Goal: Information Seeking & Learning: Learn about a topic

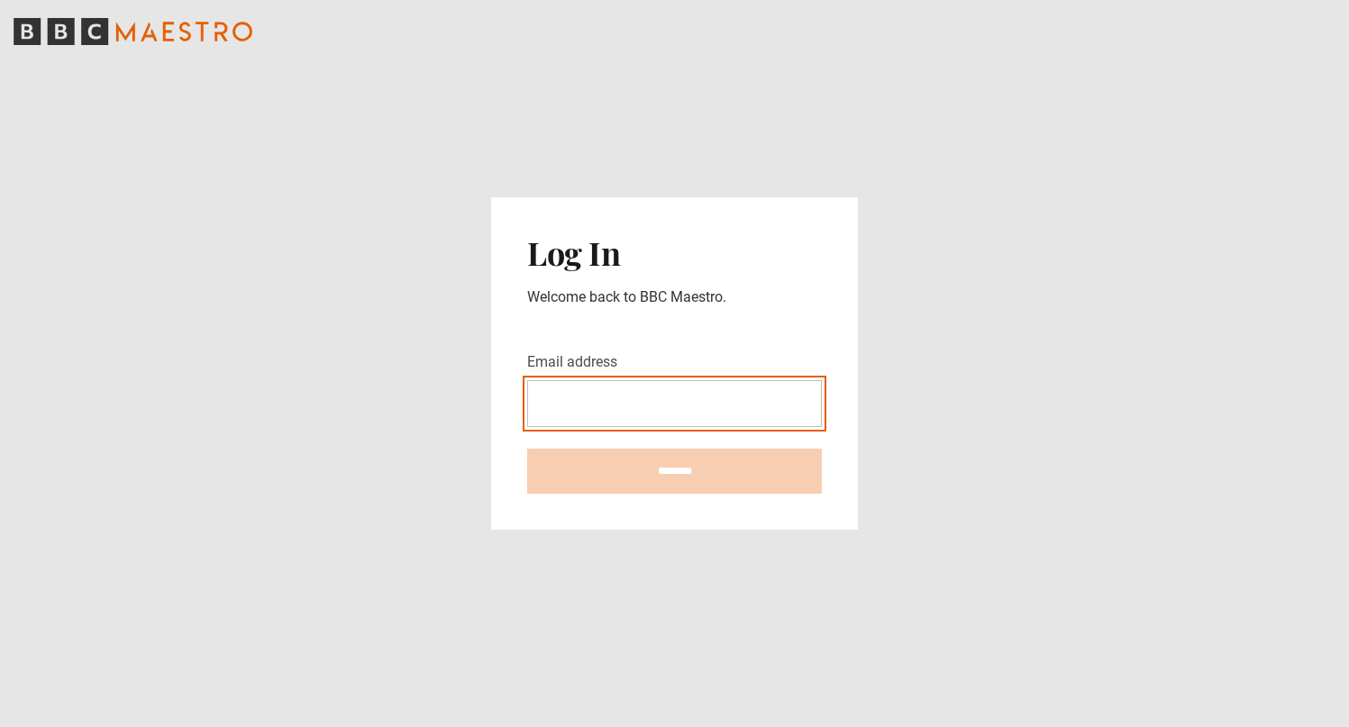
type input "**********"
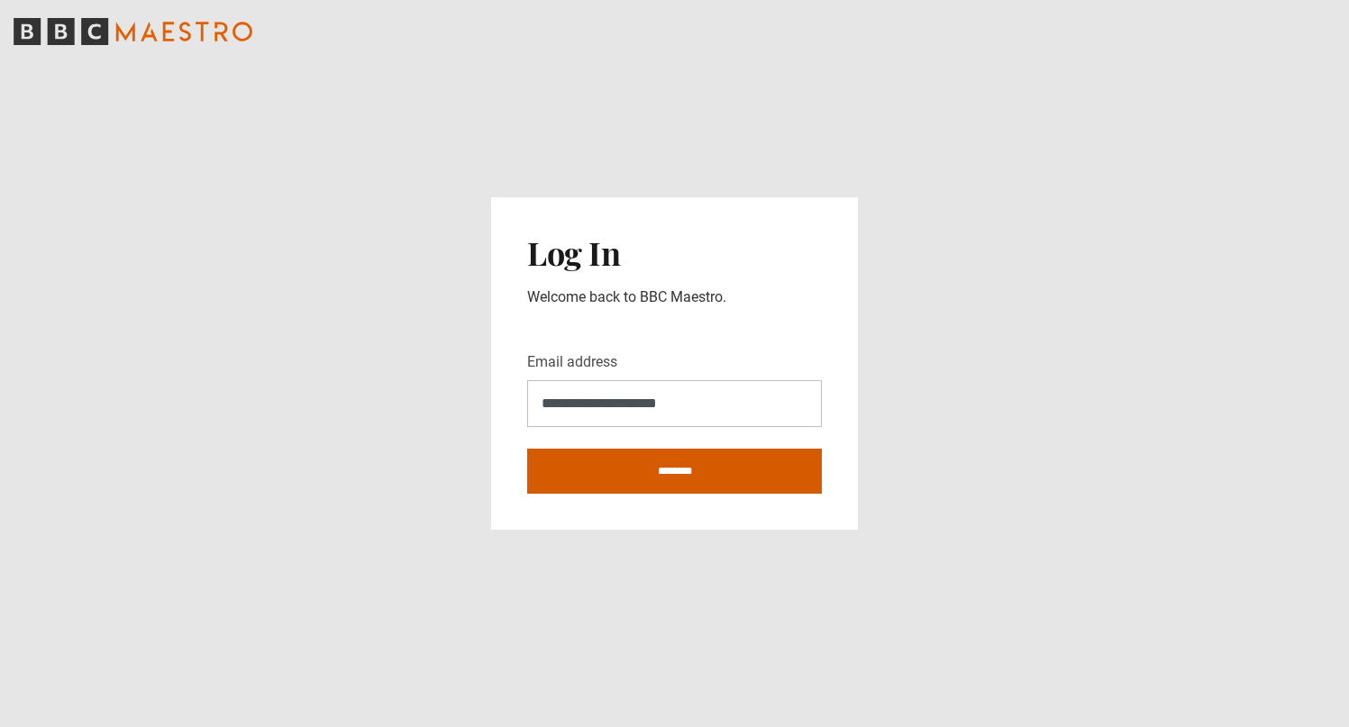
click at [672, 467] on input "********" at bounding box center [674, 471] width 295 height 45
type input "**********"
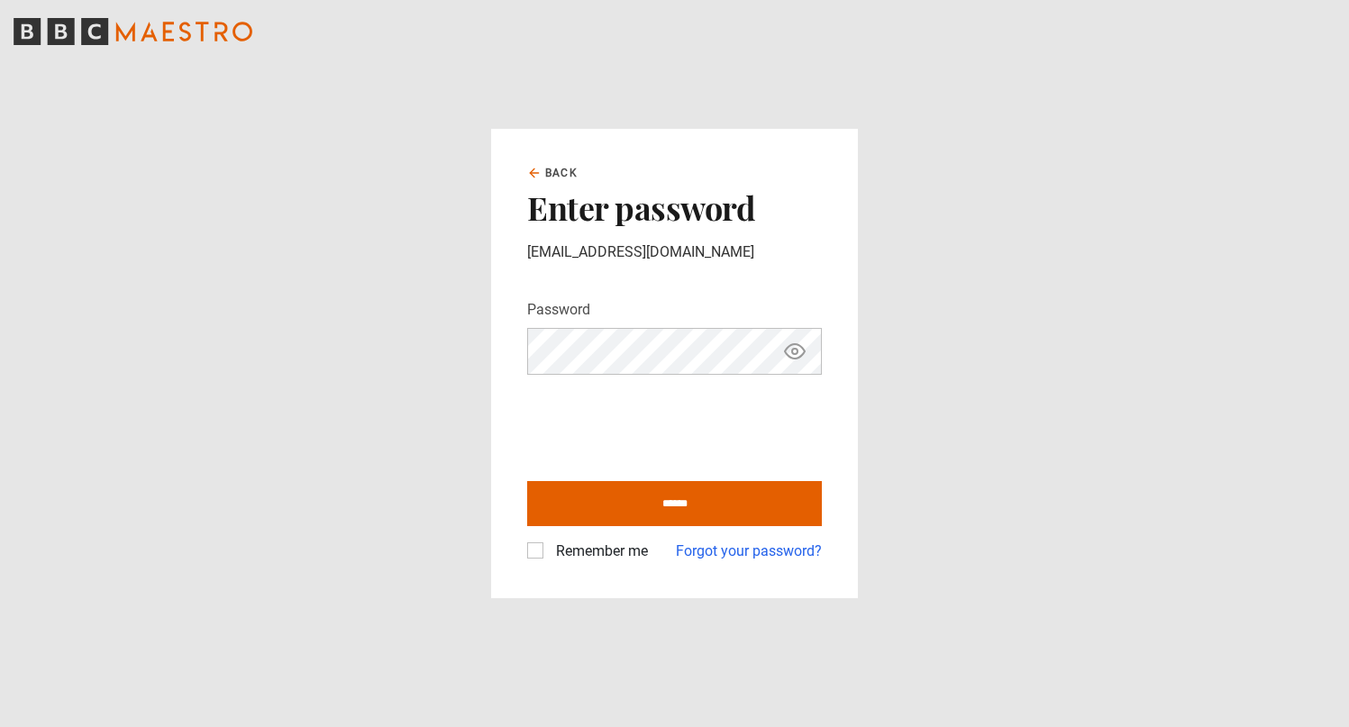
click at [549, 551] on label "Remember me" at bounding box center [598, 552] width 99 height 22
click at [647, 502] on input "******" at bounding box center [674, 503] width 295 height 45
type input "**********"
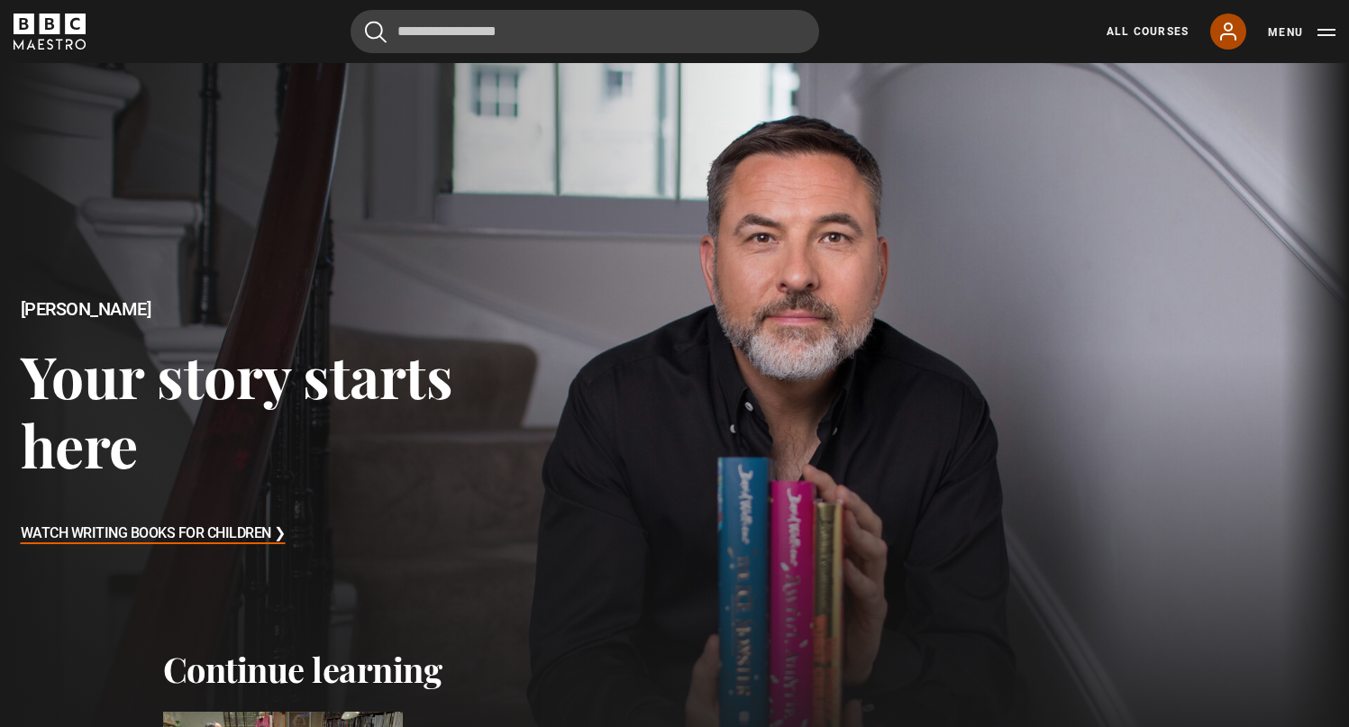
click at [1222, 33] on icon at bounding box center [1228, 32] width 22 height 22
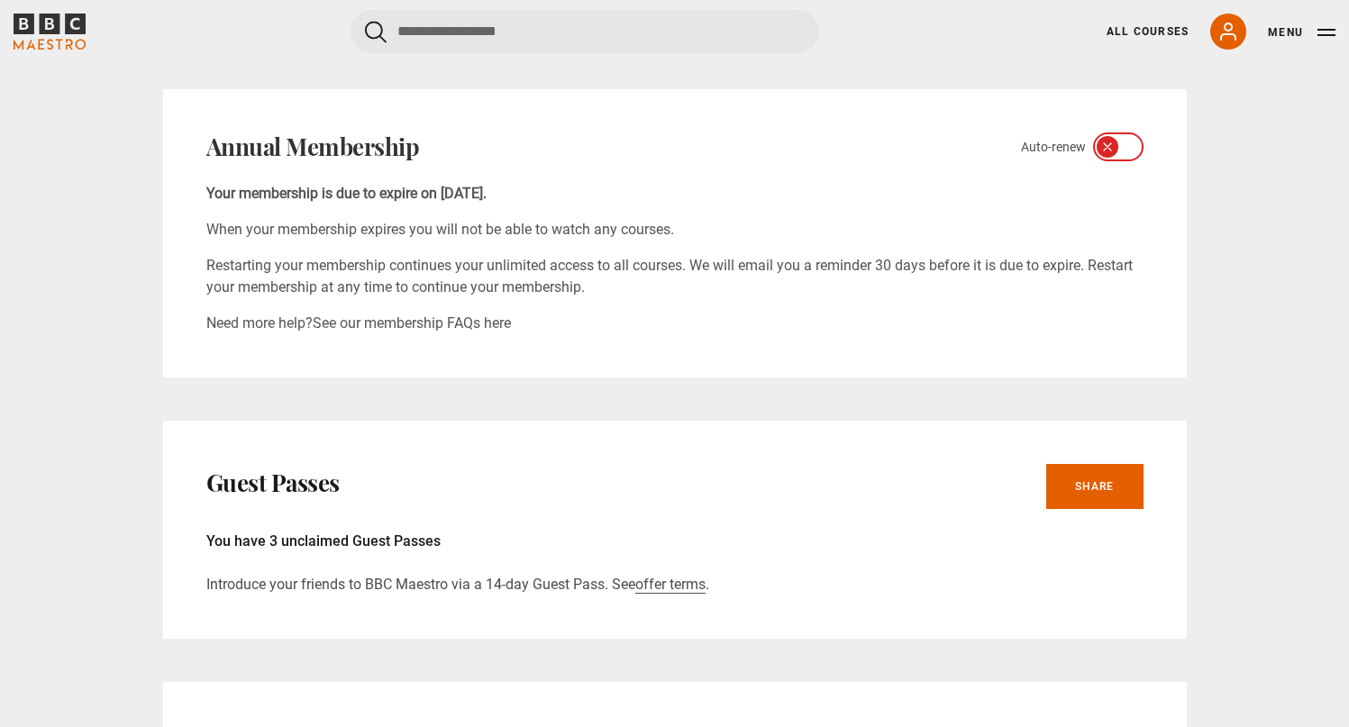
scroll to position [624, 0]
click at [1093, 492] on link "Share" at bounding box center [1094, 484] width 97 height 45
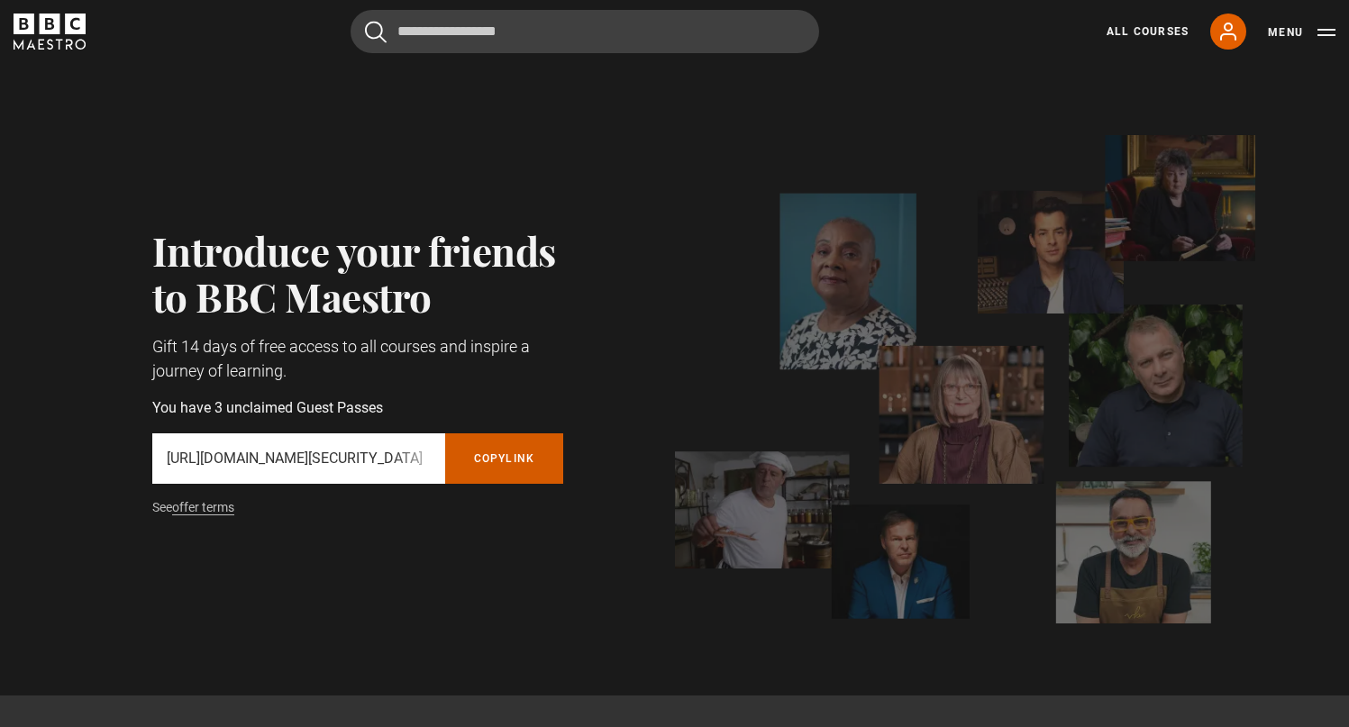
click at [525, 464] on button "Copy referral link" at bounding box center [504, 458] width 119 height 50
click at [59, 37] on icon "BBC Maestro" at bounding box center [50, 32] width 72 height 36
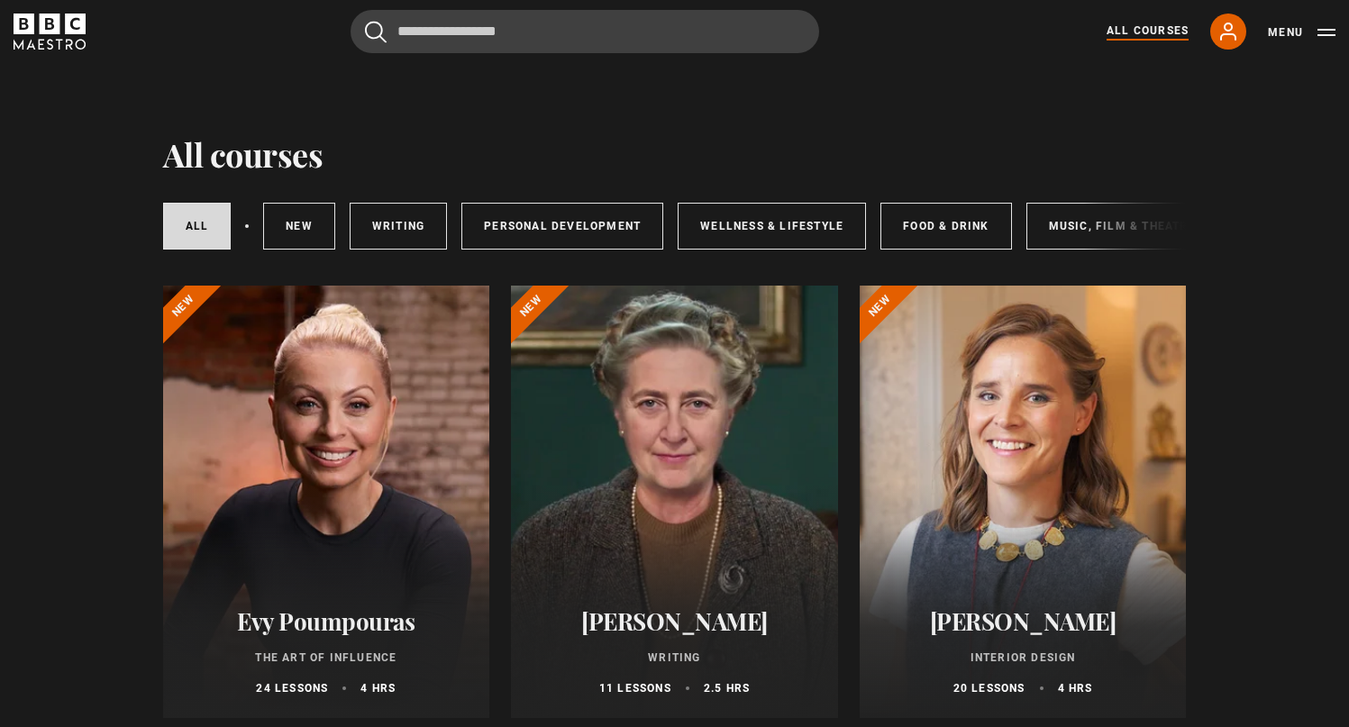
click at [64, 36] on icon "BBC Maestro" at bounding box center [50, 32] width 72 height 36
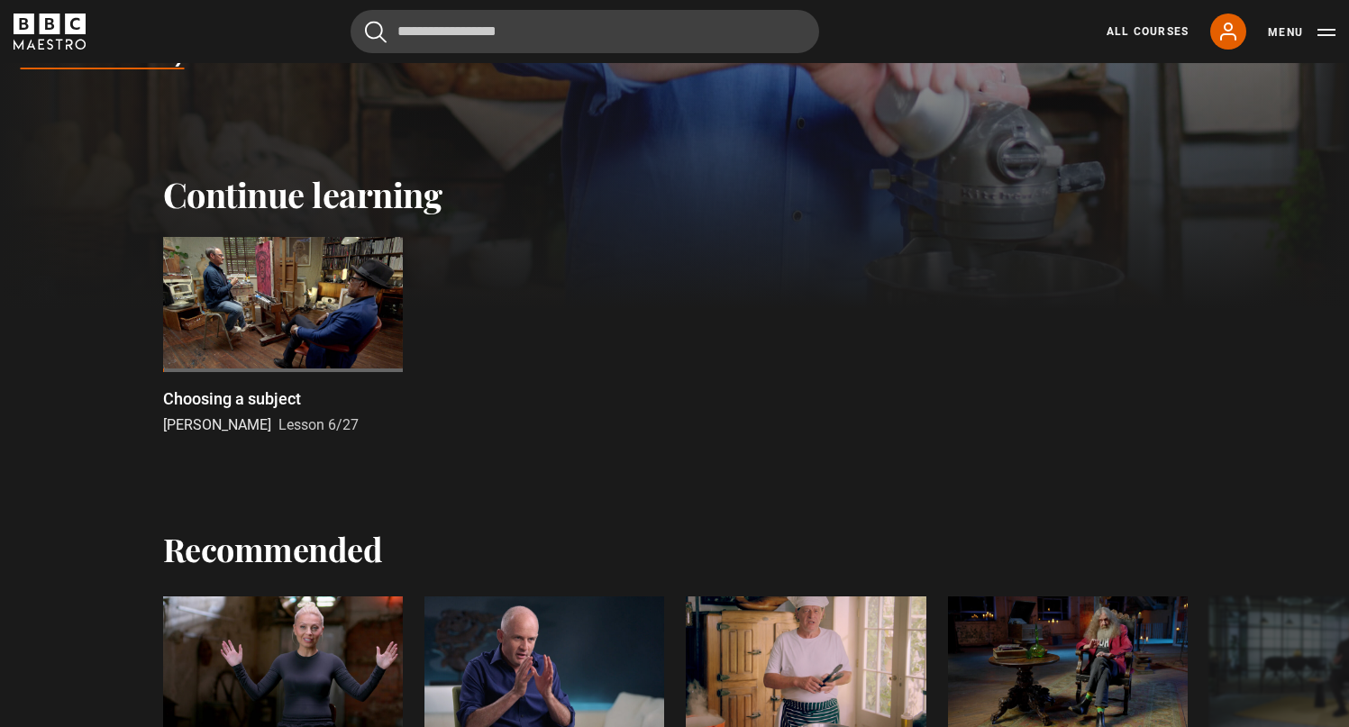
scroll to position [476, 0]
click at [1134, 32] on link "All Courses" at bounding box center [1147, 31] width 82 height 16
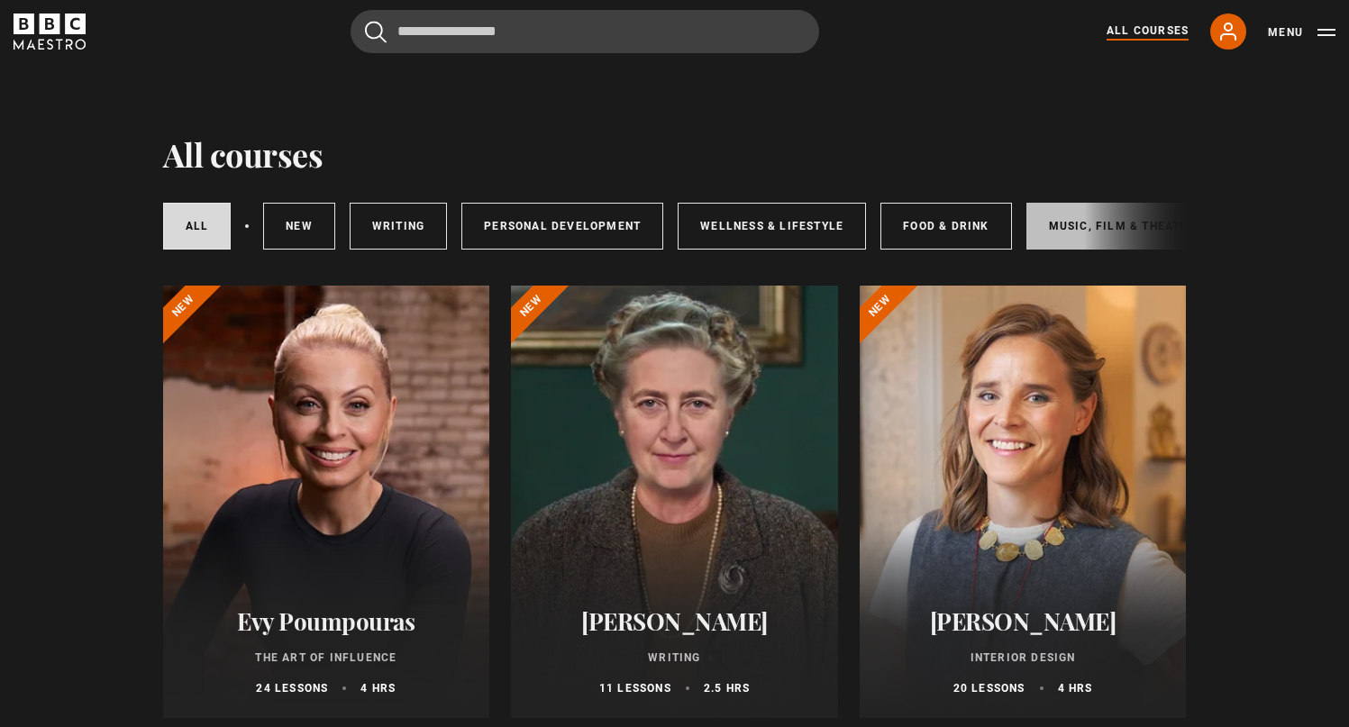
click at [1052, 231] on link "Music, Film & Theatre" at bounding box center [1122, 226] width 192 height 47
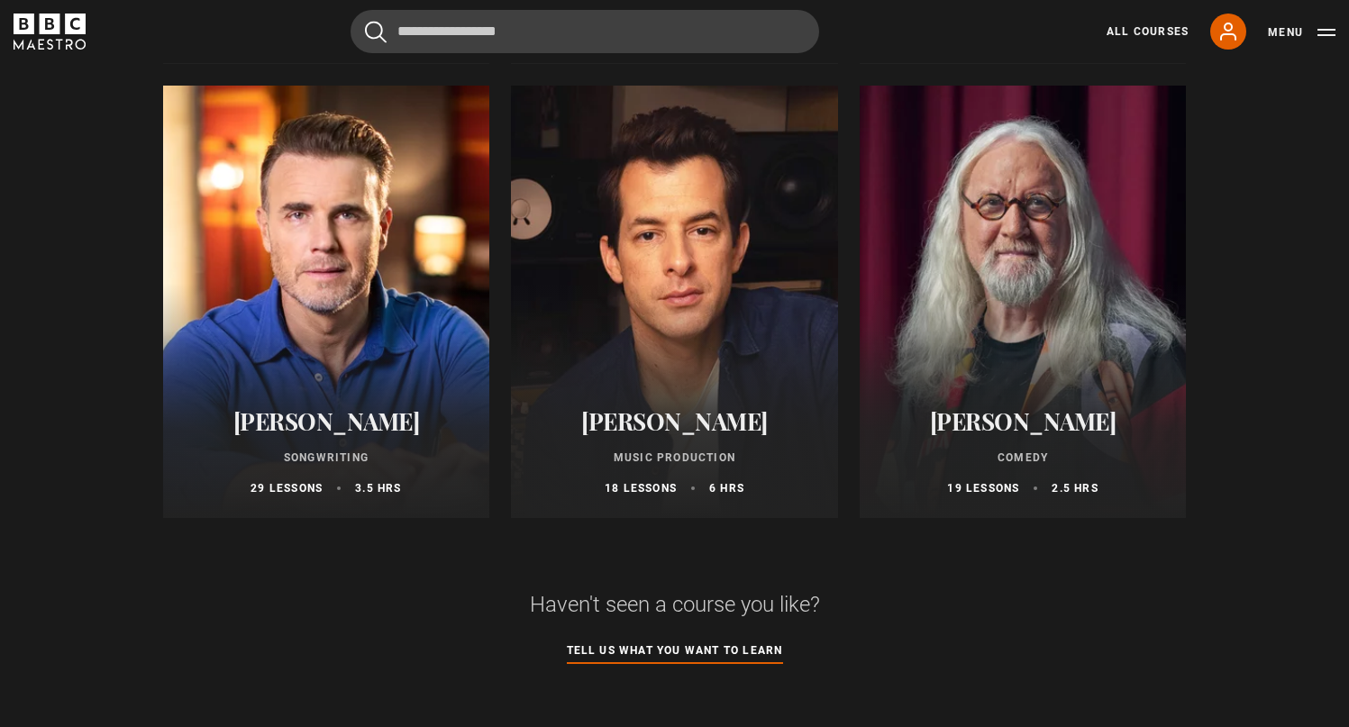
scroll to position [1110, 0]
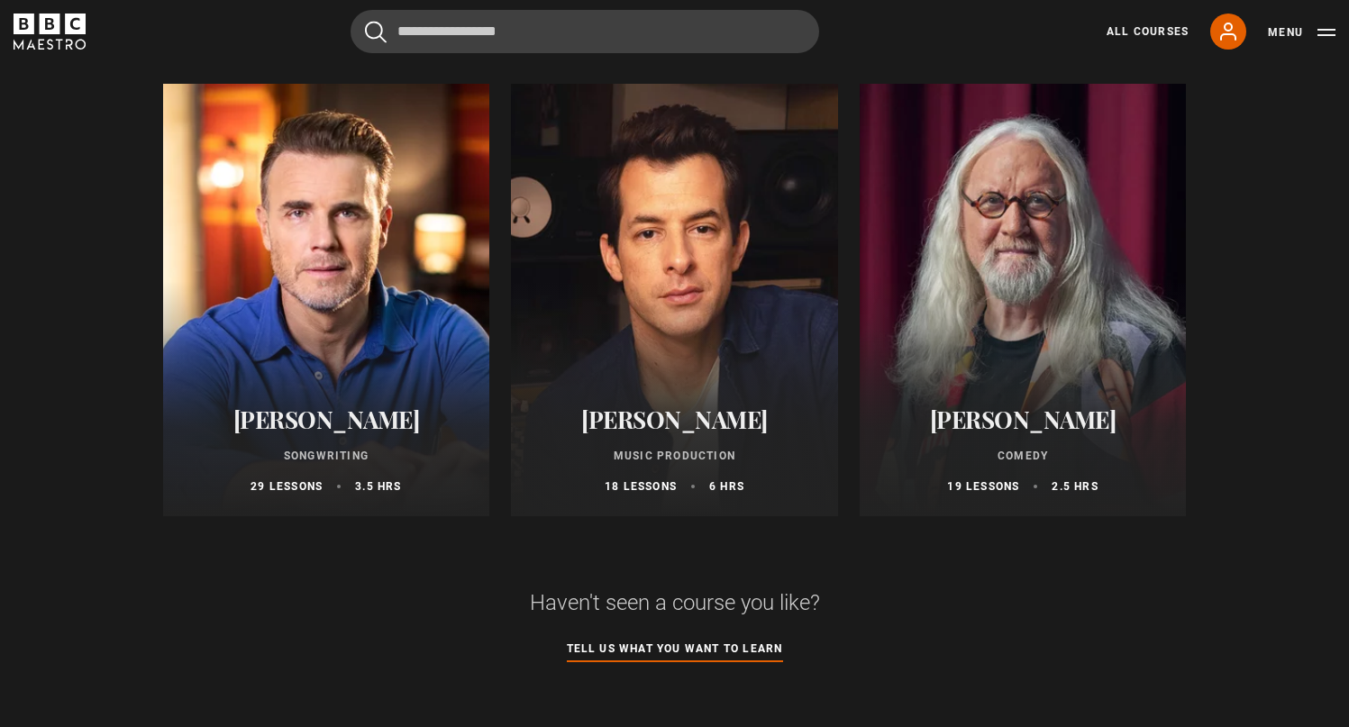
click at [734, 422] on h2 "[PERSON_NAME]" at bounding box center [674, 419] width 284 height 28
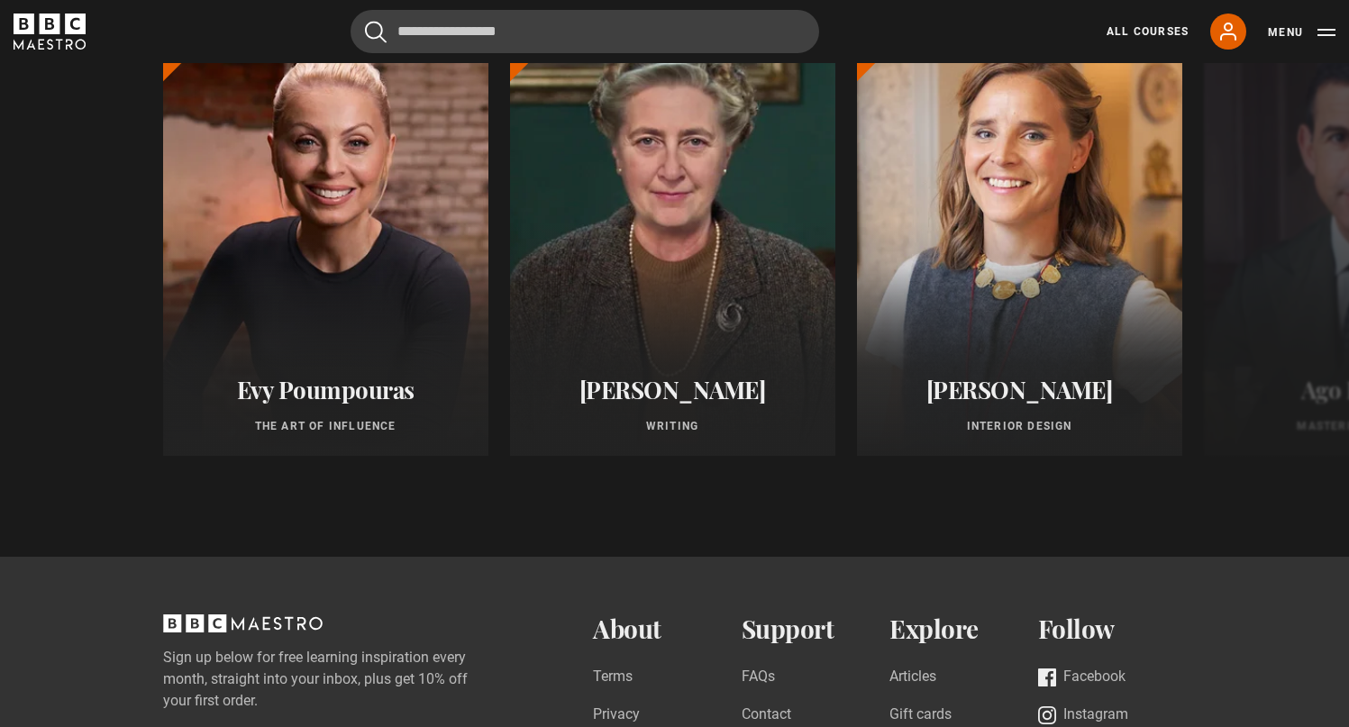
scroll to position [1546, 0]
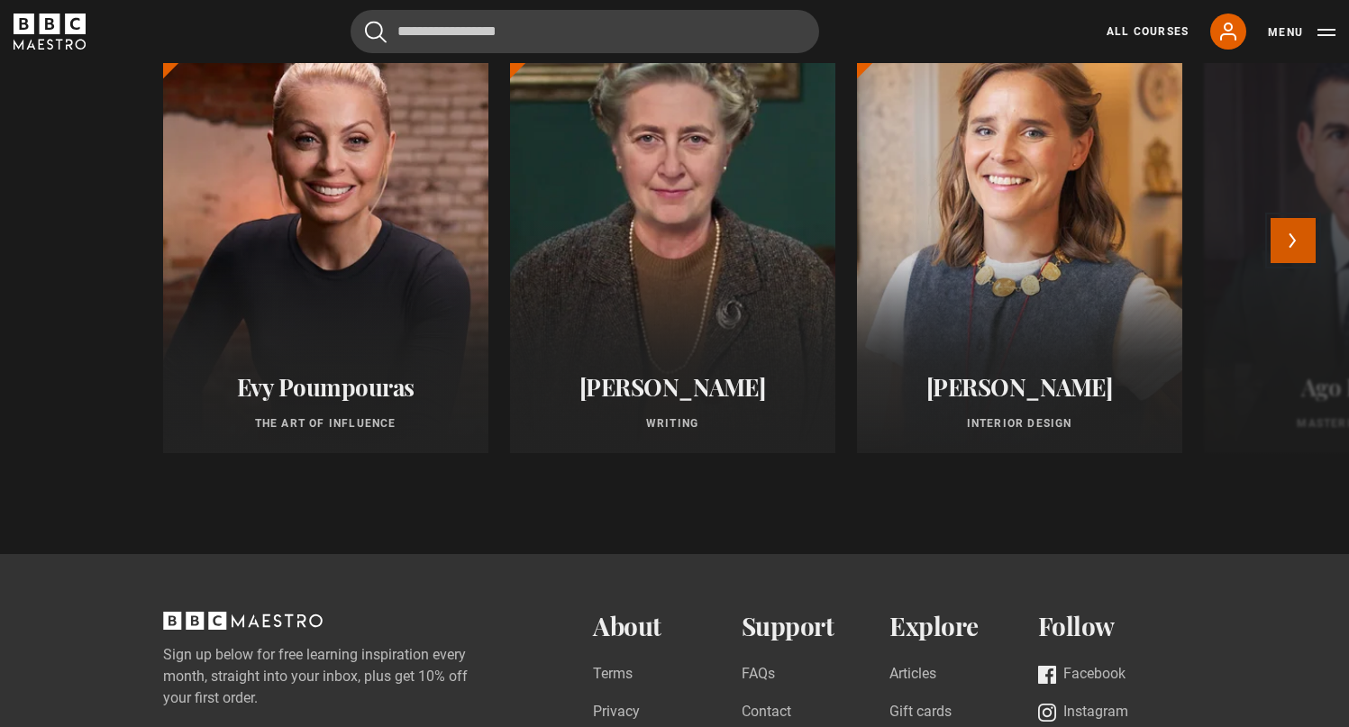
click at [1297, 252] on button "Next" at bounding box center [1292, 240] width 45 height 45
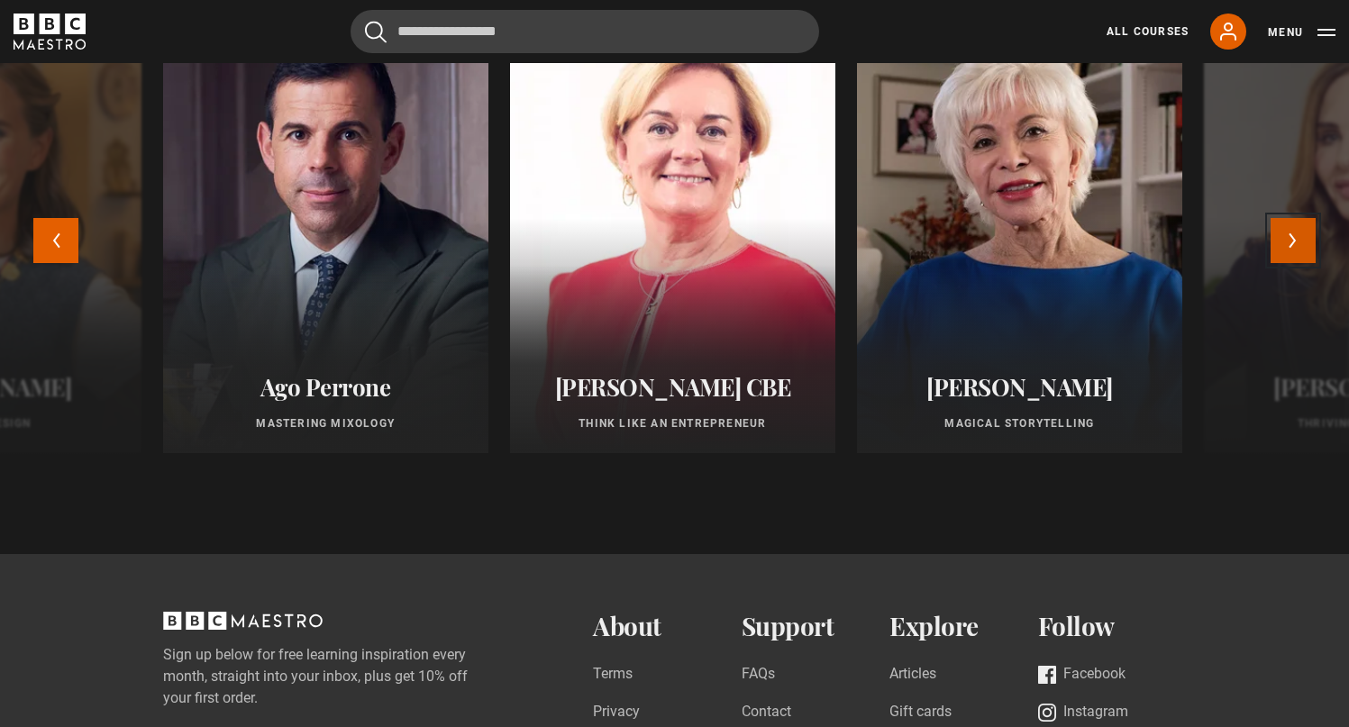
click at [1297, 252] on button "Next" at bounding box center [1292, 240] width 45 height 45
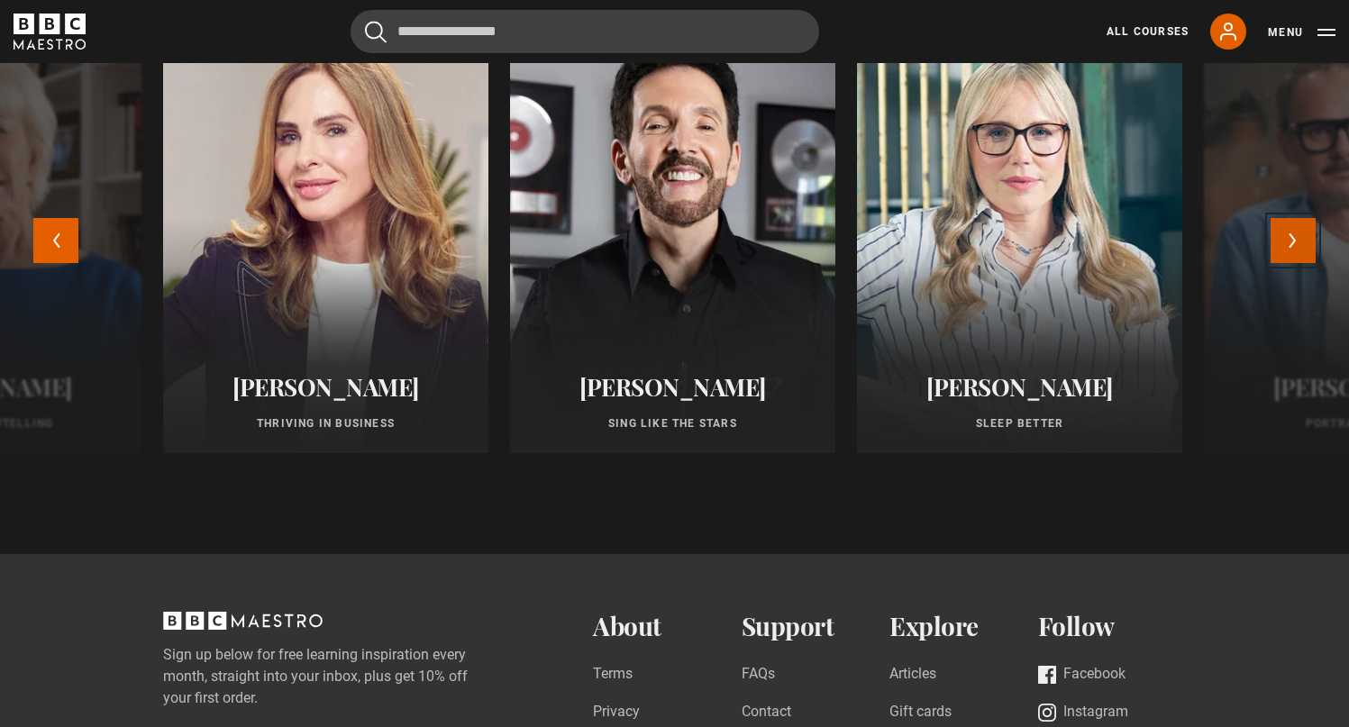
click at [1297, 252] on button "Next" at bounding box center [1292, 240] width 45 height 45
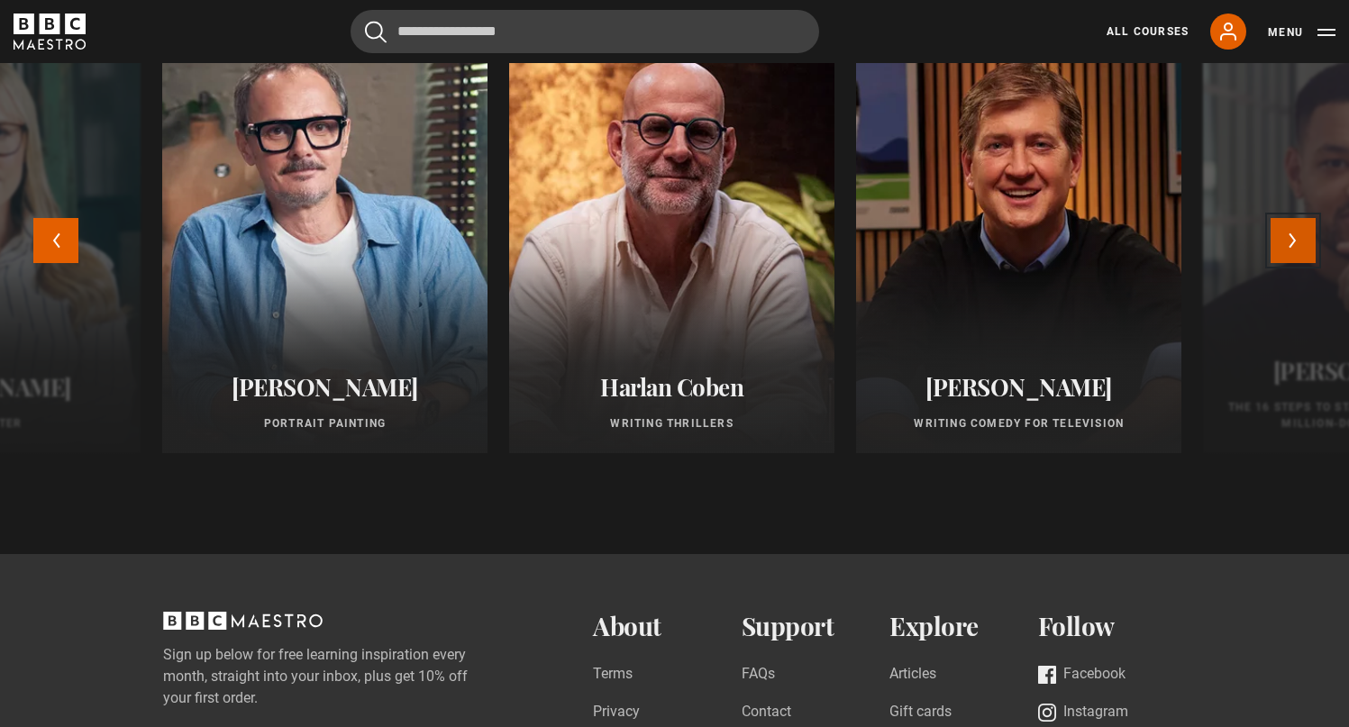
click at [1297, 252] on button "Next" at bounding box center [1292, 240] width 45 height 45
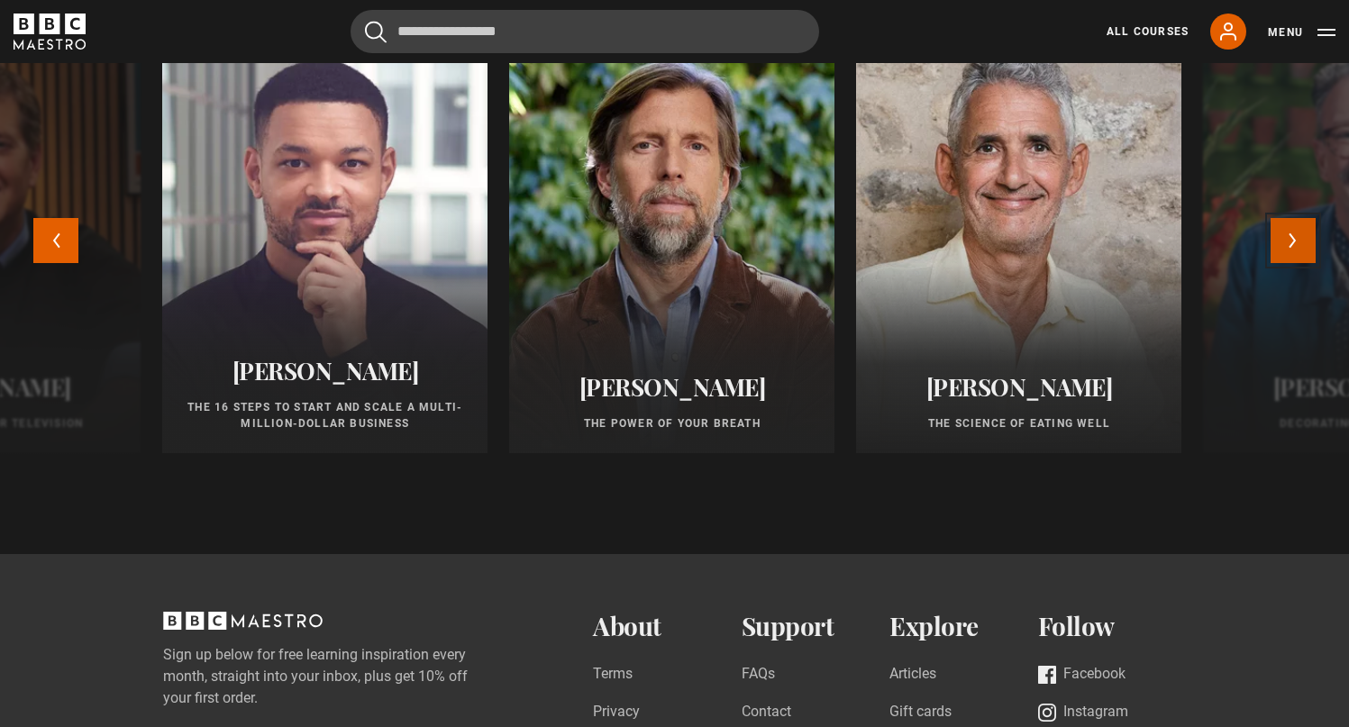
click at [1297, 252] on button "Next" at bounding box center [1292, 240] width 45 height 45
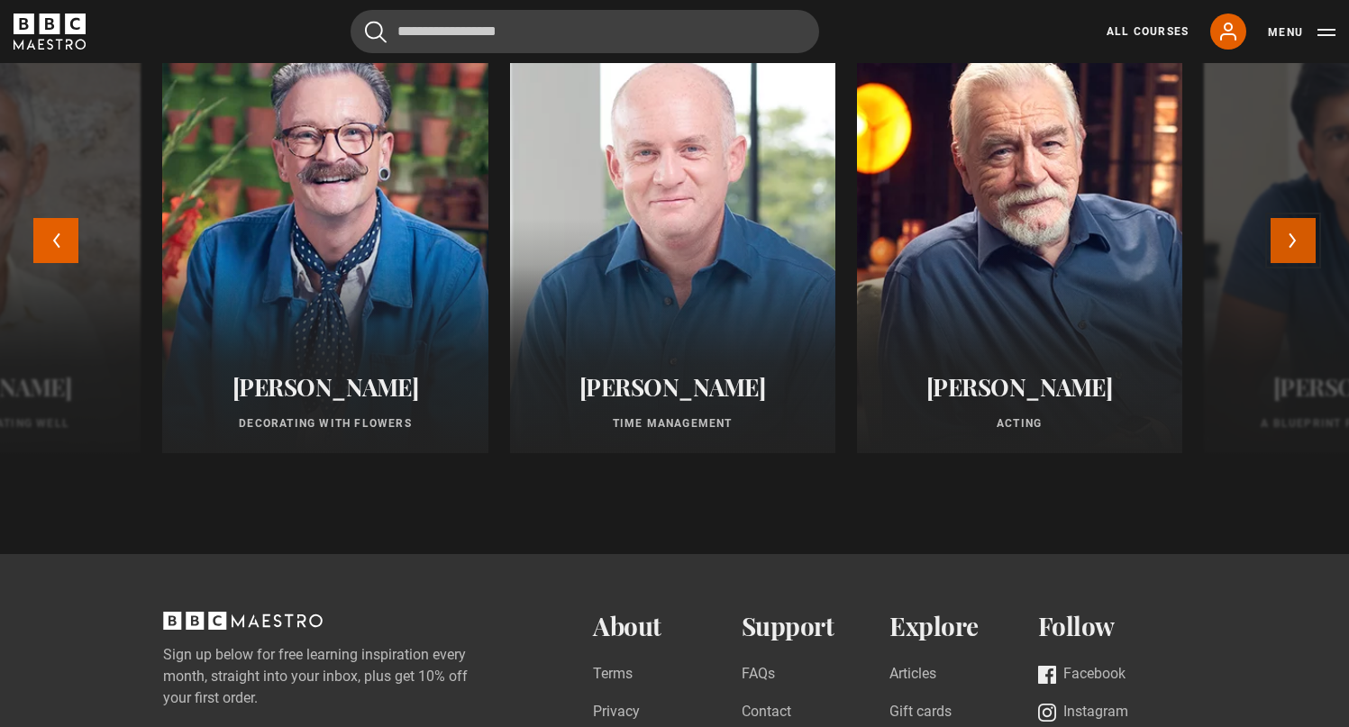
click at [1297, 252] on button "Next" at bounding box center [1292, 240] width 45 height 45
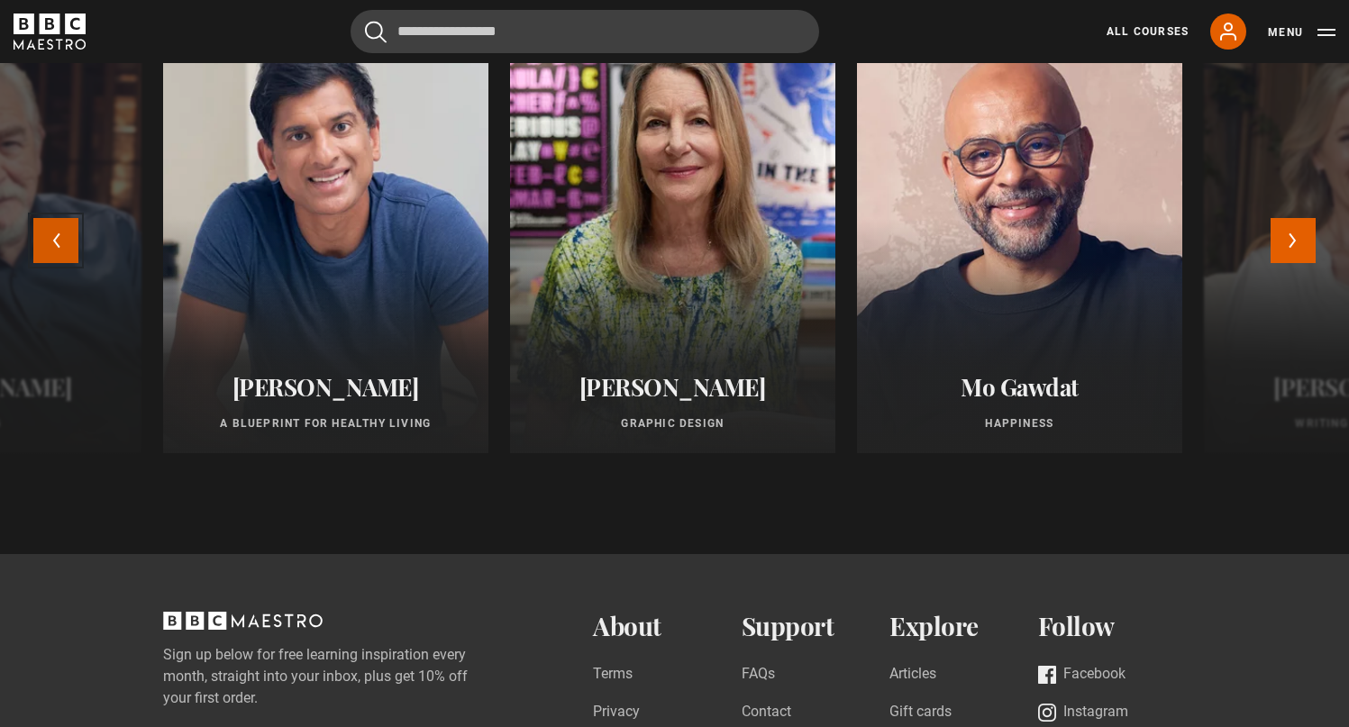
click at [66, 250] on button "Previous" at bounding box center [55, 240] width 45 height 45
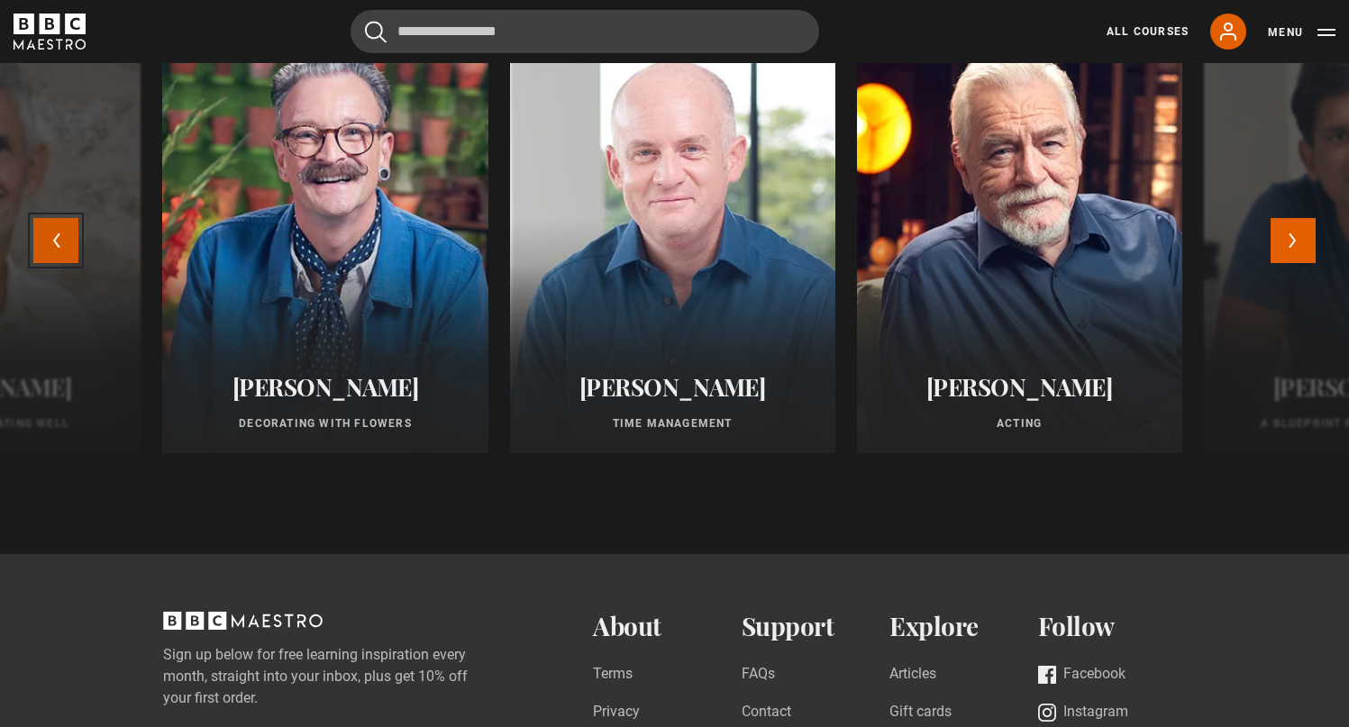
click at [66, 250] on button "Previous" at bounding box center [55, 240] width 45 height 45
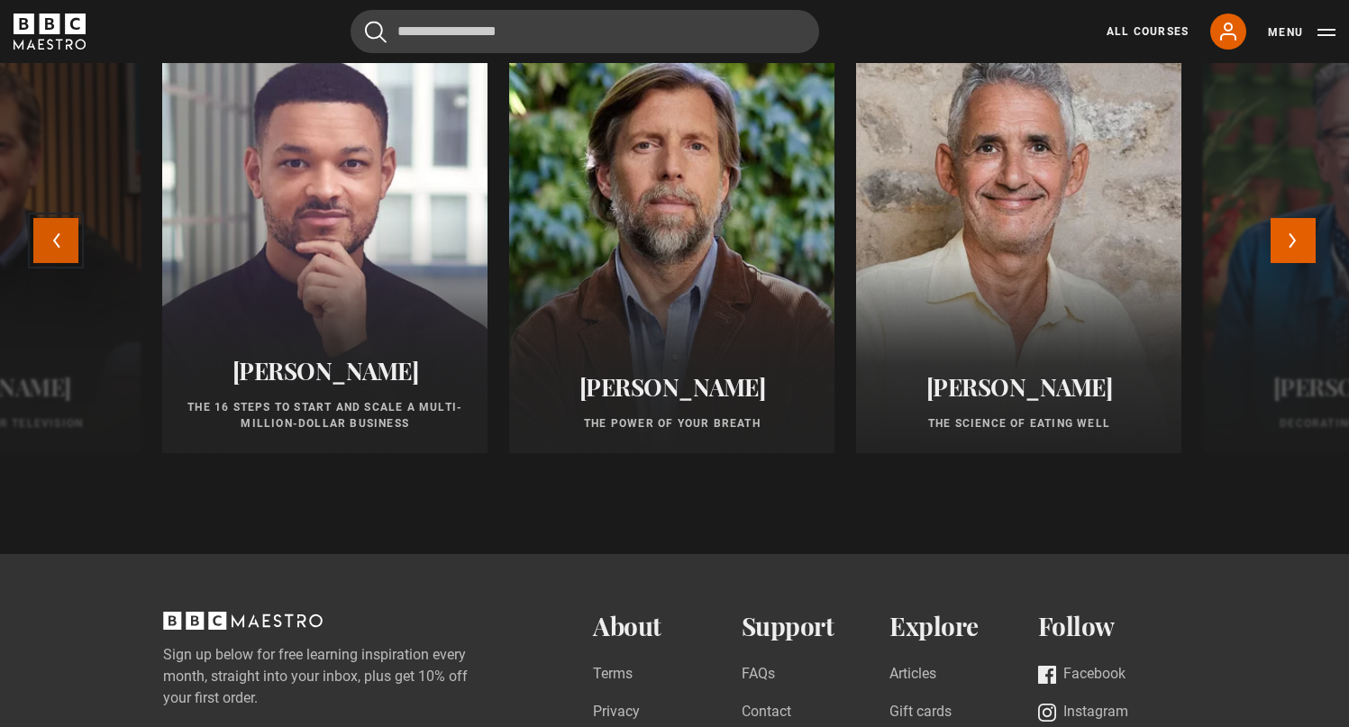
click at [66, 250] on button "Previous" at bounding box center [55, 240] width 45 height 45
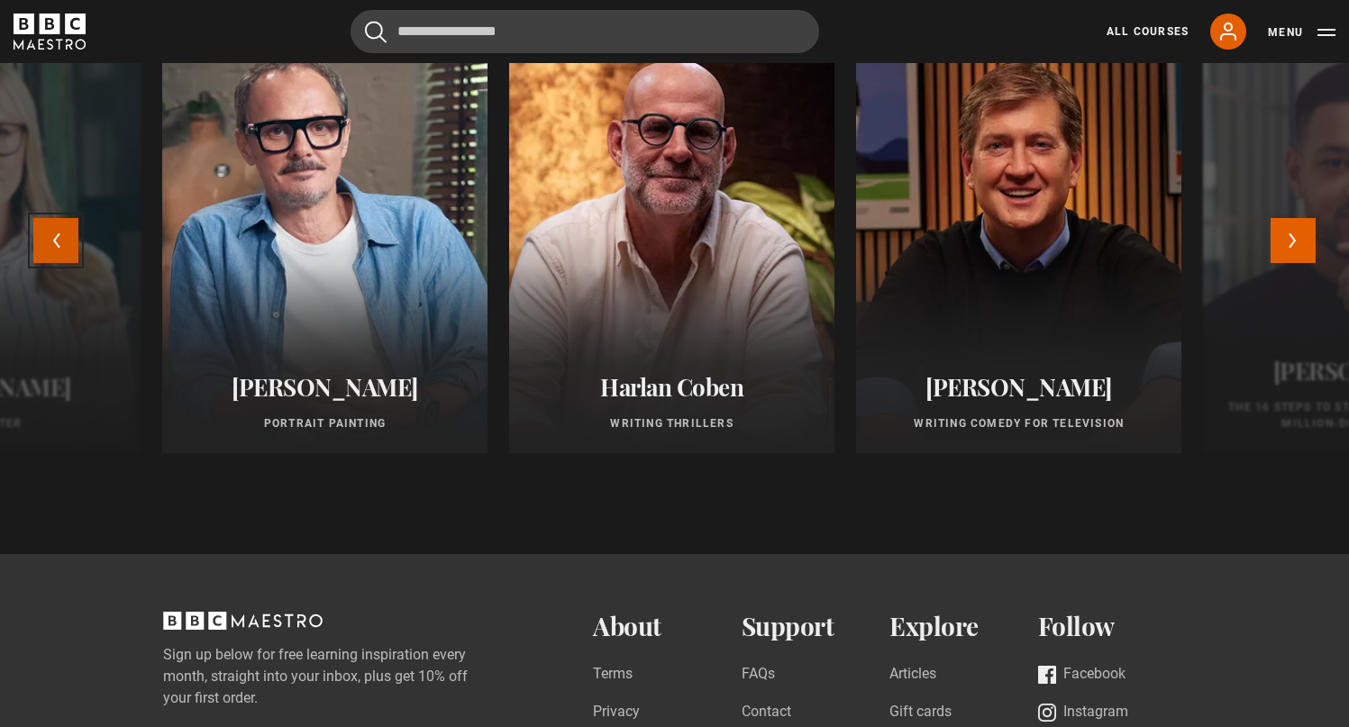
click at [66, 250] on button "Previous" at bounding box center [55, 240] width 45 height 45
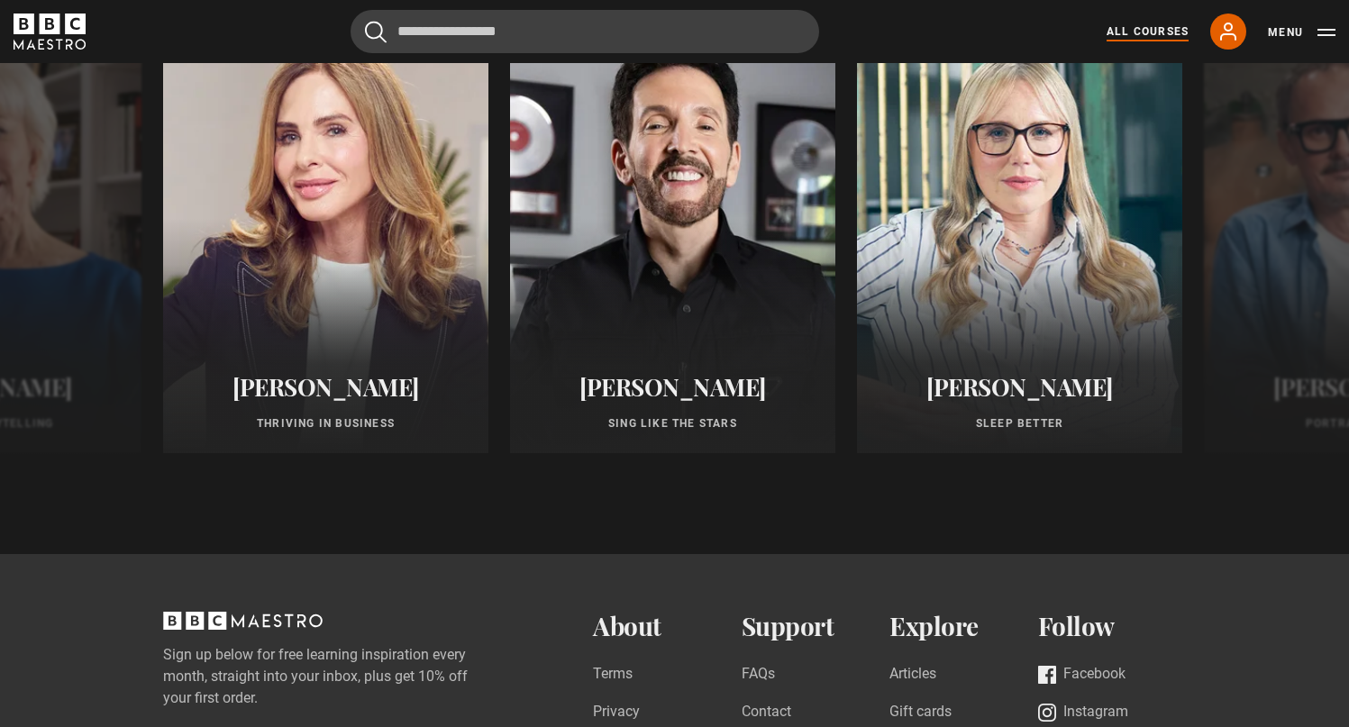
click at [1172, 33] on link "All Courses" at bounding box center [1147, 31] width 82 height 16
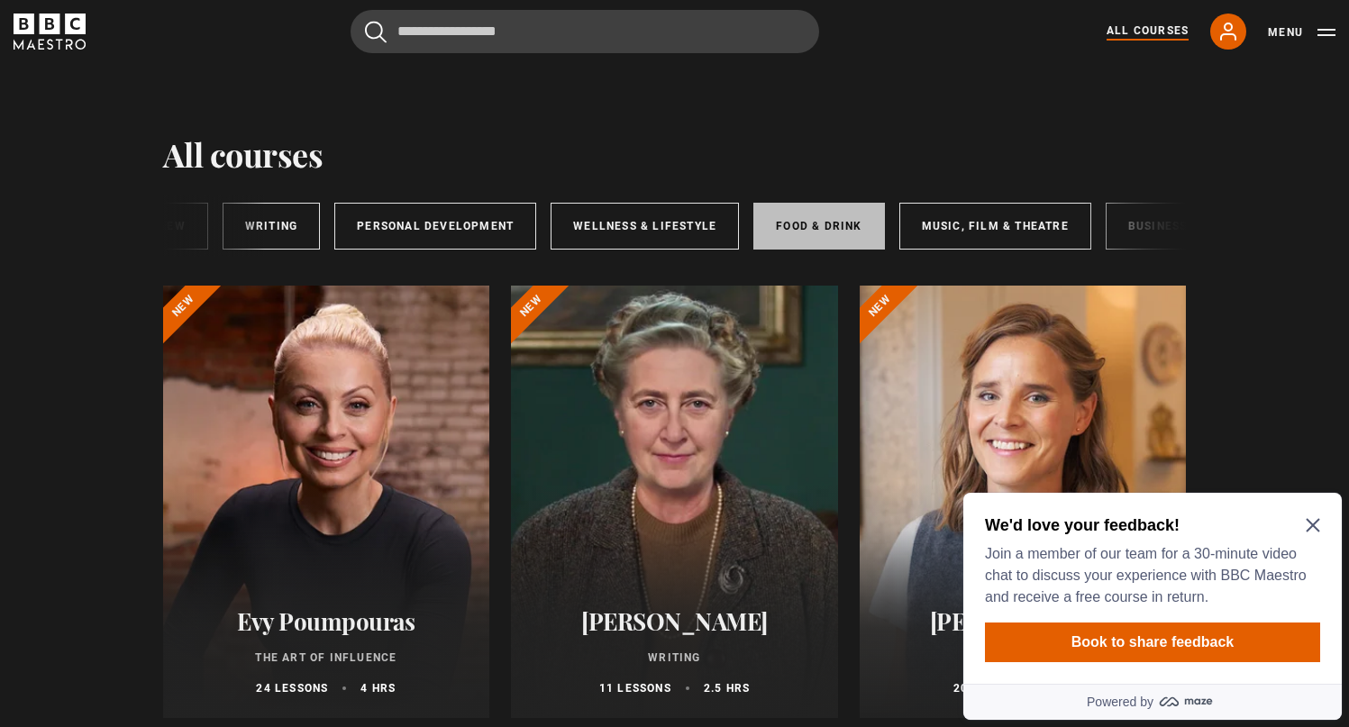
scroll to position [0, 299]
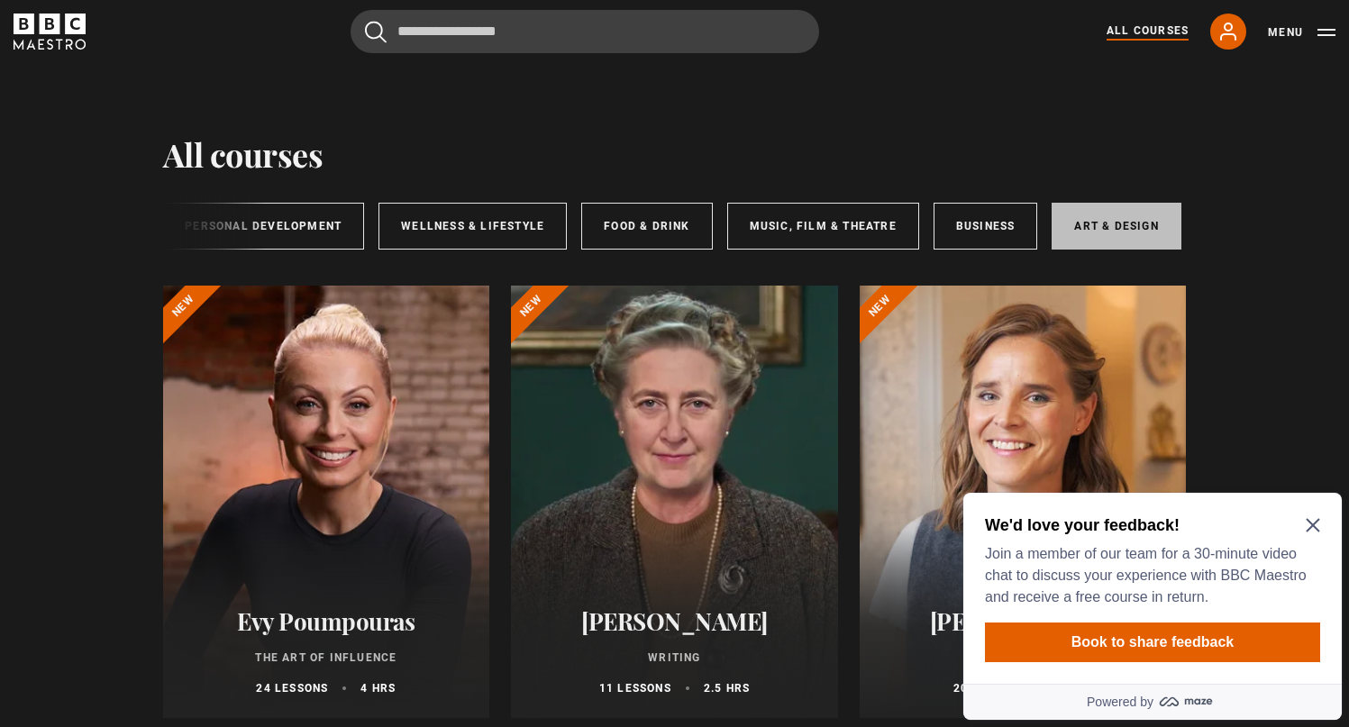
click at [1097, 216] on link "Art & Design" at bounding box center [1115, 226] width 129 height 47
